Goal: Find specific page/section

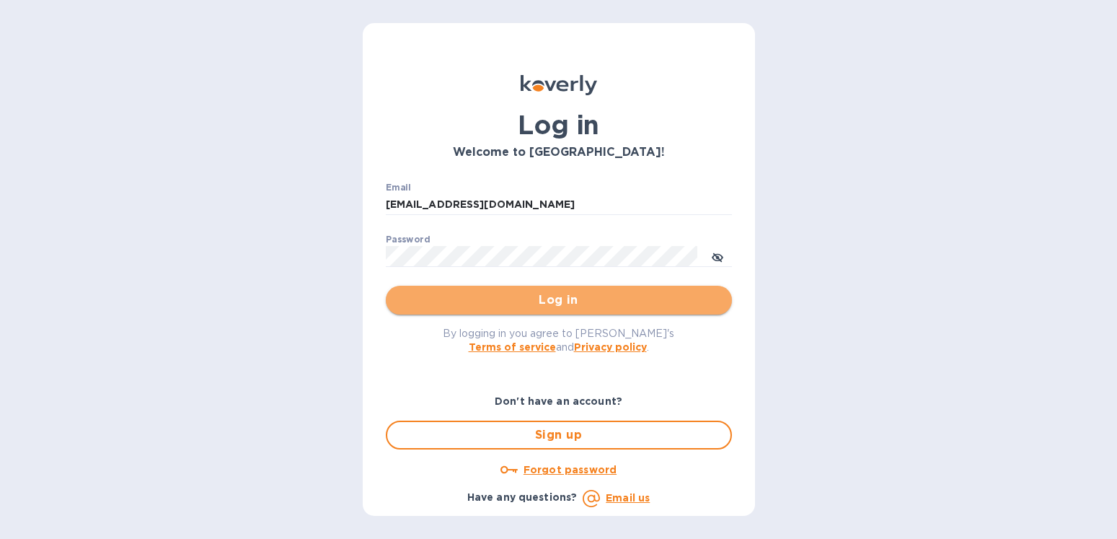
click at [568, 298] on span "Log in" at bounding box center [558, 299] width 323 height 17
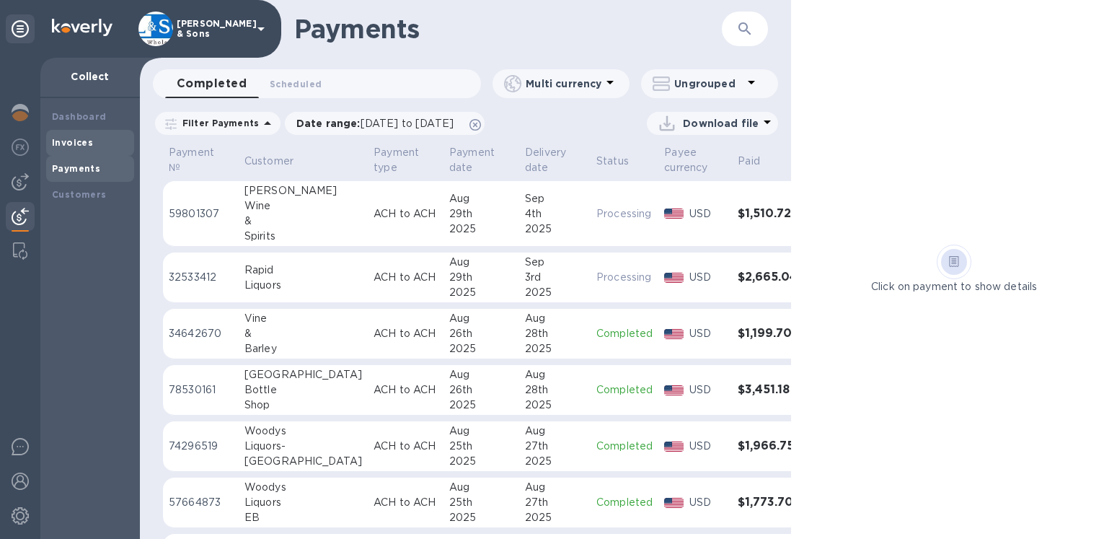
click at [84, 148] on div "Invoices" at bounding box center [90, 143] width 76 height 14
